Goal: Information Seeking & Learning: Check status

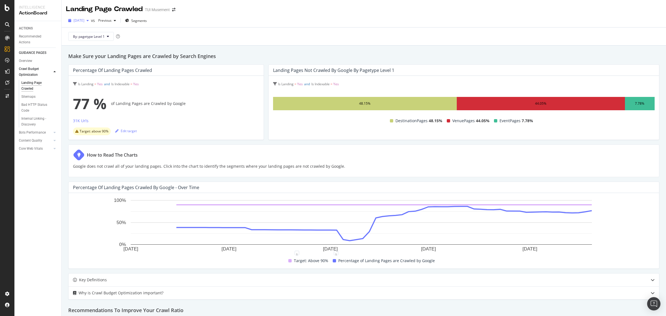
click at [84, 18] on span "[DATE]" at bounding box center [78, 20] width 11 height 5
click at [103, 40] on div "[DATE] 351K URLs" at bounding box center [98, 40] width 49 height 5
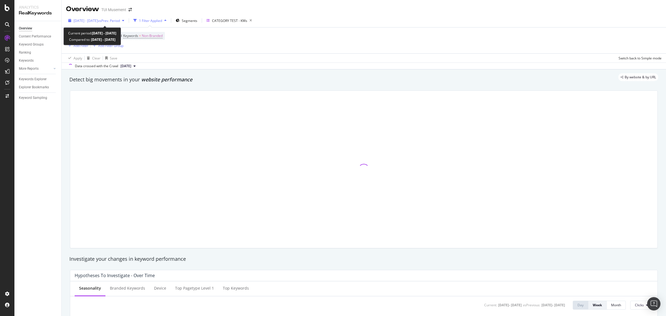
click at [120, 20] on span "vs Prev. Period" at bounding box center [109, 20] width 22 height 5
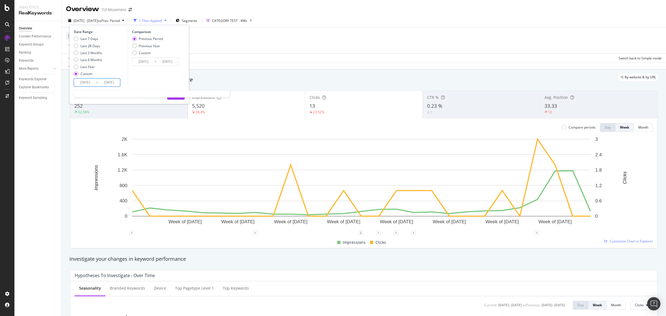
click at [114, 81] on input "2025/08/19" at bounding box center [109, 82] width 22 height 8
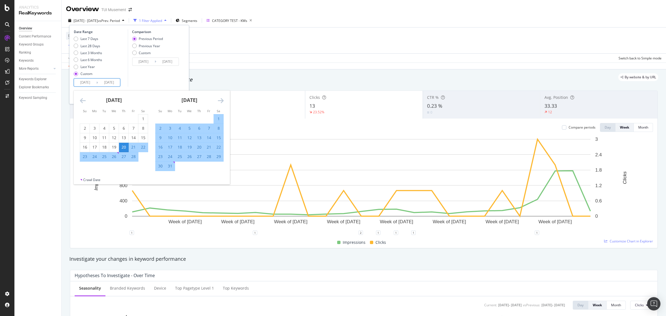
click at [221, 97] on icon "Move forward to switch to the next month." at bounding box center [221, 100] width 6 height 7
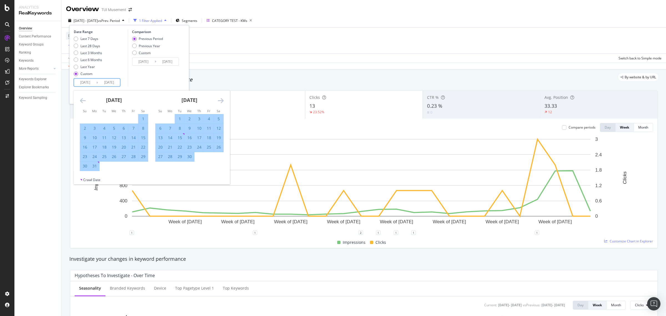
click at [221, 97] on icon "Move forward to switch to the next month." at bounding box center [221, 100] width 6 height 7
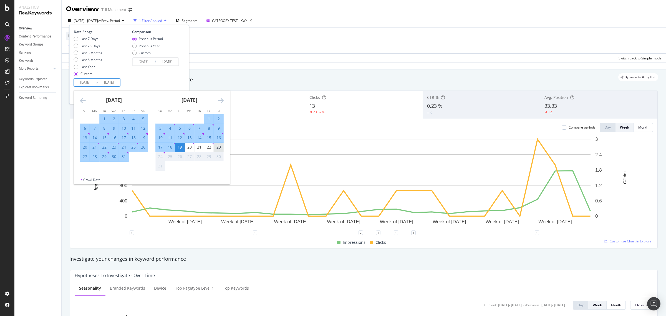
click at [217, 146] on div "23" at bounding box center [218, 147] width 9 height 6
type input "2025/08/23"
type input "2024/08/18"
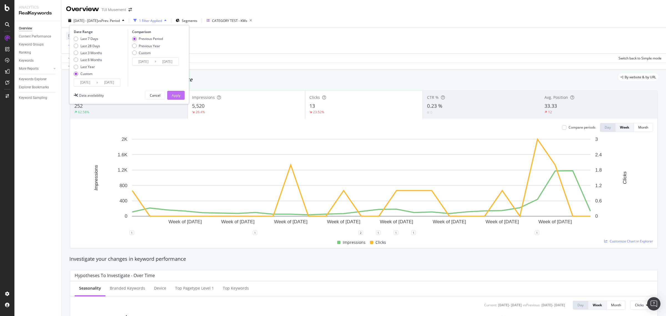
click at [183, 94] on button "Apply" at bounding box center [175, 95] width 17 height 9
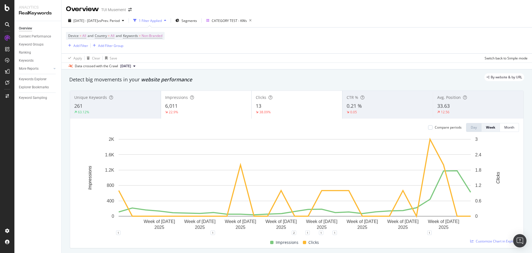
click at [296, 105] on div "13" at bounding box center [297, 105] width 82 height 7
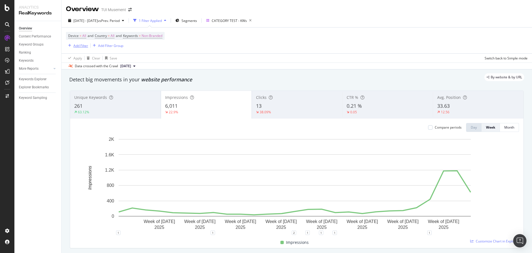
click at [81, 44] on div "Add Filter" at bounding box center [80, 45] width 15 height 5
drag, startPoint x: 235, startPoint y: 34, endPoint x: 231, endPoint y: 36, distance: 4.4
click at [235, 34] on div "Device = All and Country = All and Keywords = Non-Branded Add Filter Add Filter…" at bounding box center [297, 40] width 462 height 26
click at [81, 45] on div "Add Filter" at bounding box center [80, 45] width 15 height 5
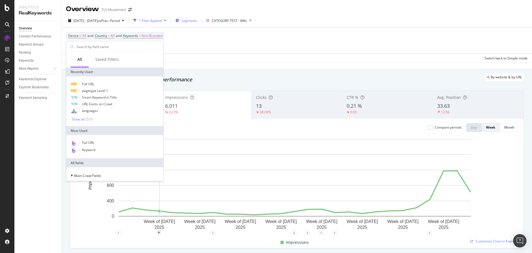
drag, startPoint x: 215, startPoint y: 30, endPoint x: 204, endPoint y: 23, distance: 12.8
click at [215, 30] on div "Device = All and Country = All and Keywords = Non-Branded Add Filter Add Filter…" at bounding box center [297, 40] width 462 height 26
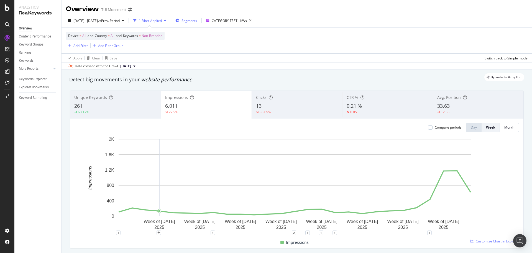
click at [197, 22] on span "Segments" at bounding box center [190, 20] width 16 height 5
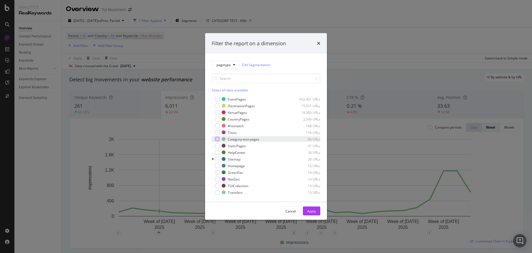
click at [219, 137] on div "modal" at bounding box center [217, 139] width 4 height 4
click at [315, 210] on div "Apply" at bounding box center [312, 210] width 9 height 5
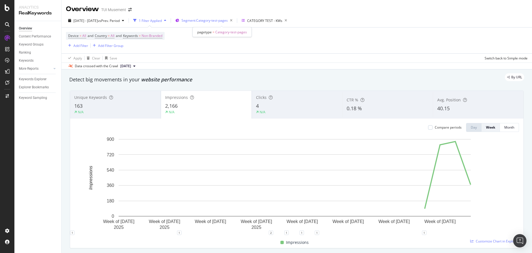
click at [226, 21] on span "Segment: Category-test-pages" at bounding box center [205, 20] width 46 height 5
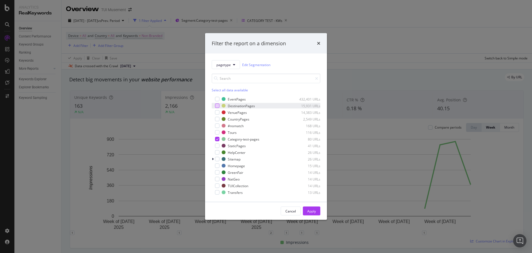
click at [218, 107] on div "modal" at bounding box center [217, 105] width 4 height 4
click at [218, 139] on icon "modal" at bounding box center [217, 139] width 2 height 3
click at [311, 210] on div "Apply" at bounding box center [312, 210] width 9 height 5
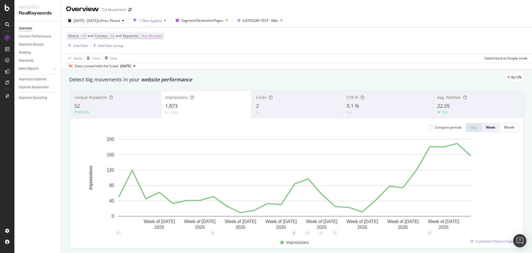
click at [387, 45] on div "Device = All and Country = All and Keywords = Non-Branded Add Filter Add Filter…" at bounding box center [297, 40] width 462 height 26
click at [252, 49] on div "Device = All and Country = All and Keywords = Non-Branded Add Filter Add Filter…" at bounding box center [297, 40] width 462 height 26
click at [316, 47] on div "Device = All and Country = All and Keywords = Non-Branded Add Filter Add Filter…" at bounding box center [297, 40] width 462 height 26
